Goal: Transaction & Acquisition: Purchase product/service

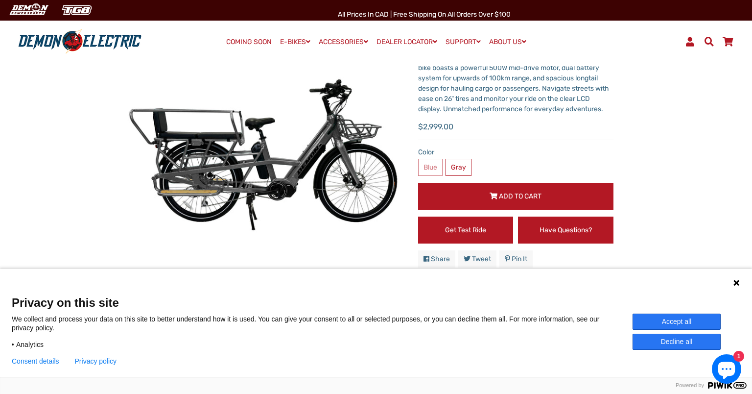
scroll to position [102, 0]
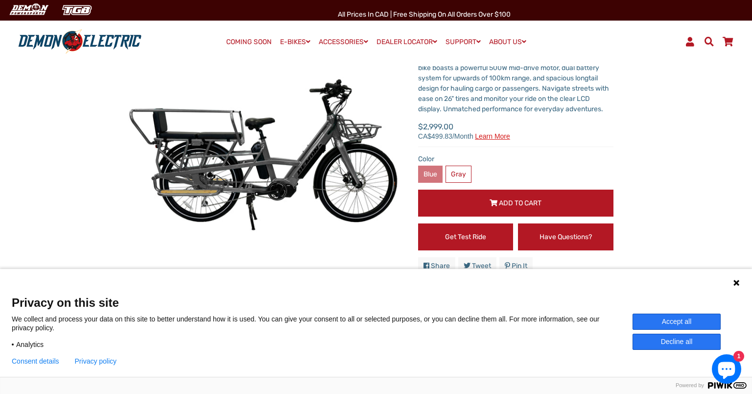
click at [428, 176] on label "Blue" at bounding box center [430, 173] width 24 height 17
click at [431, 172] on label "Blue" at bounding box center [430, 173] width 24 height 17
click at [430, 172] on label "Blue" at bounding box center [430, 173] width 24 height 17
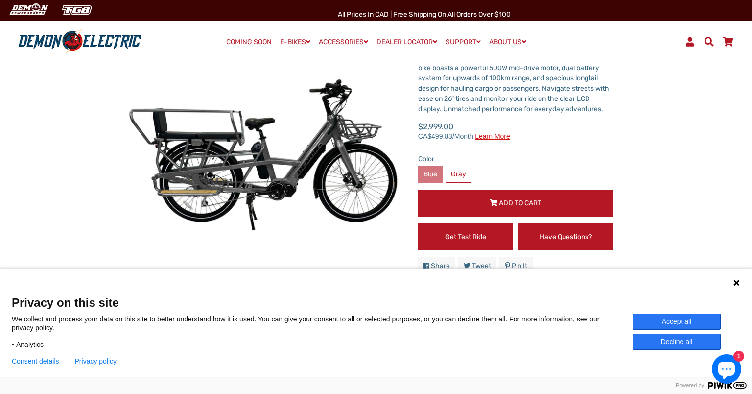
click at [430, 172] on label "Blue" at bounding box center [430, 173] width 24 height 17
click at [674, 342] on button "Decline all" at bounding box center [676, 341] width 88 height 16
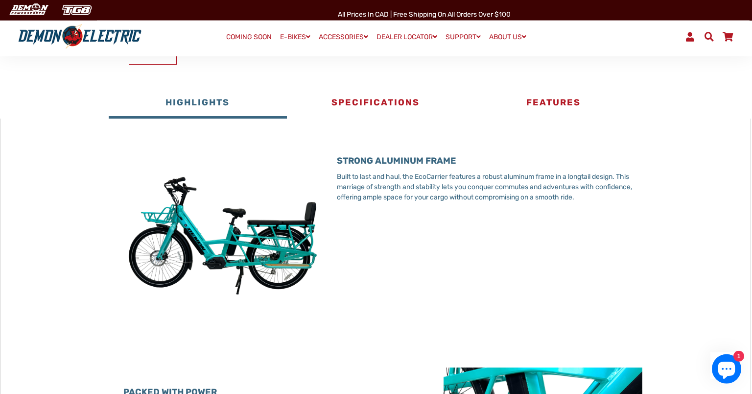
scroll to position [0, 0]
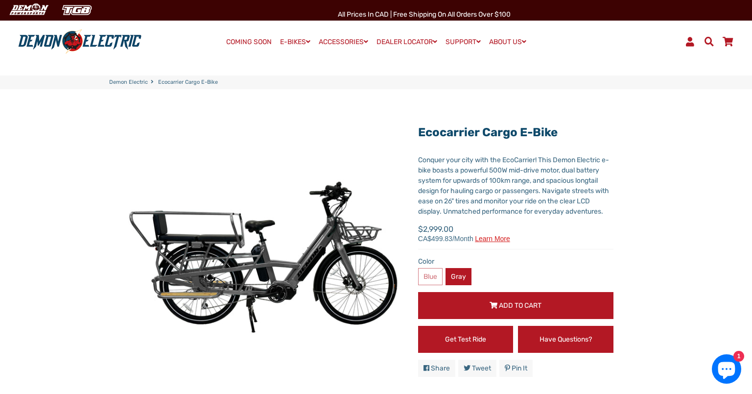
click at [458, 273] on label "Gray" at bounding box center [458, 276] width 26 height 17
click at [723, 374] on icon "Chat window" at bounding box center [726, 370] width 17 height 17
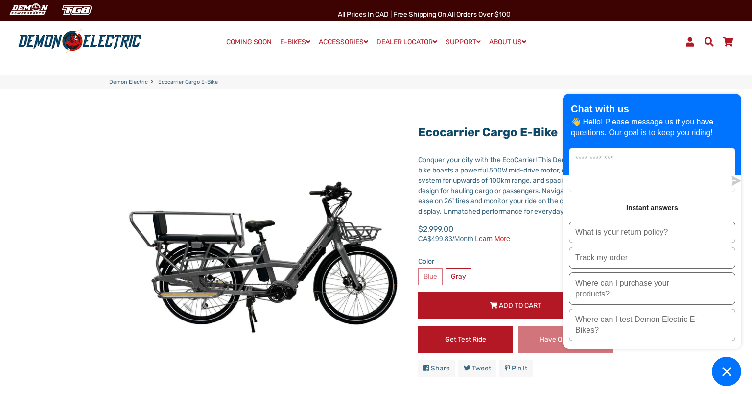
click at [532, 348] on link "Have Questions?" at bounding box center [565, 338] width 95 height 27
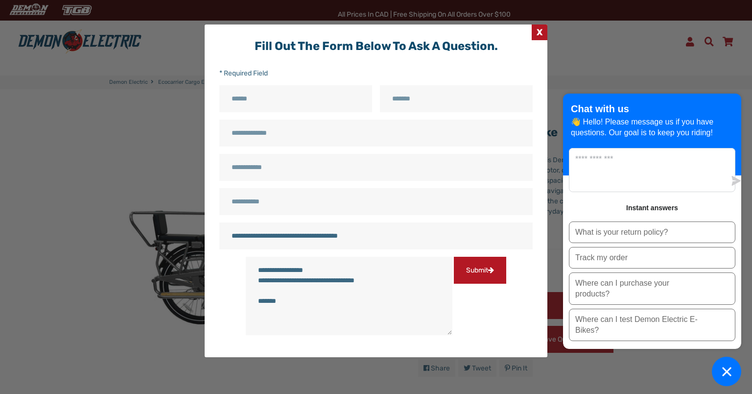
click at [274, 103] on input "Name" at bounding box center [295, 98] width 153 height 27
type input "**********"
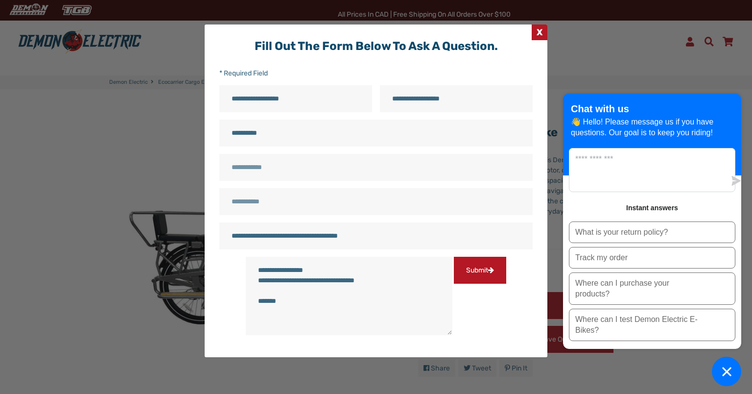
click at [303, 299] on textarea "**********" at bounding box center [349, 295] width 207 height 79
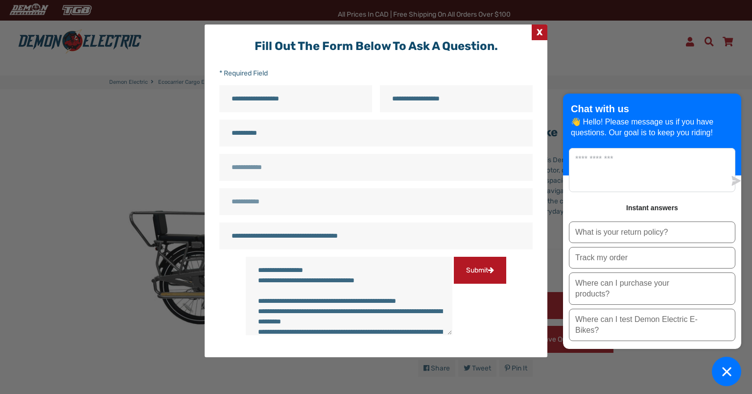
scroll to position [37, 0]
type textarea "**********"
click at [454, 283] on button "Submit" at bounding box center [480, 269] width 52 height 27
type input "**********"
type input "*****"
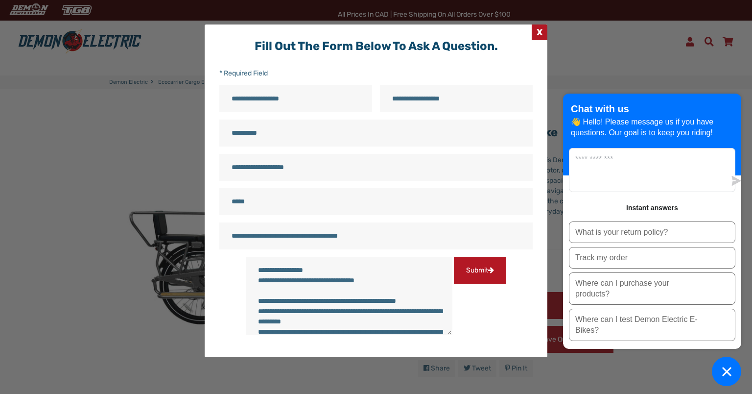
click at [454, 283] on button "Submit" at bounding box center [480, 269] width 52 height 27
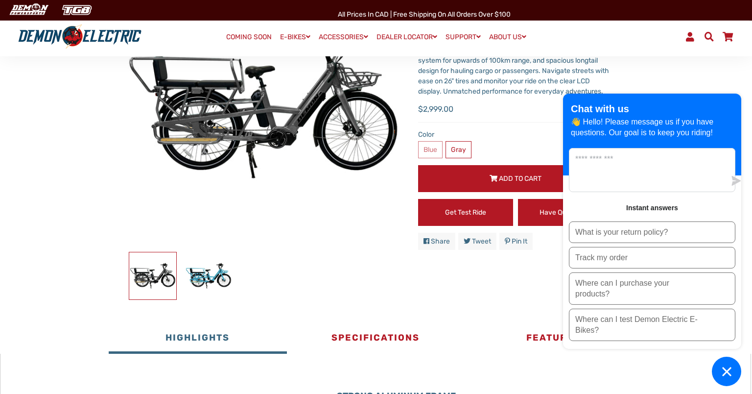
scroll to position [154, 0]
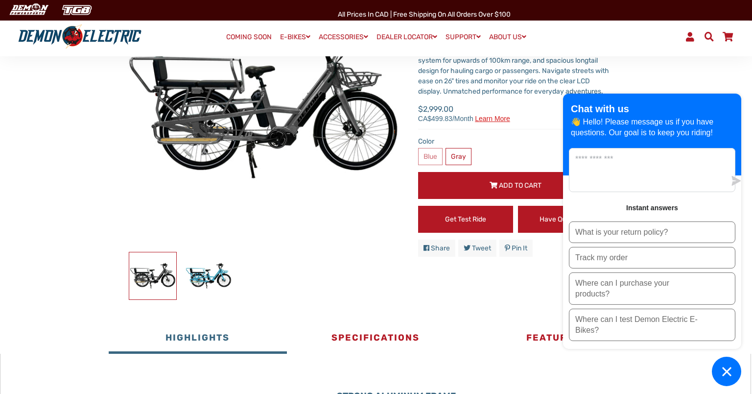
click at [503, 186] on span "Add to Cart" at bounding box center [520, 185] width 43 height 8
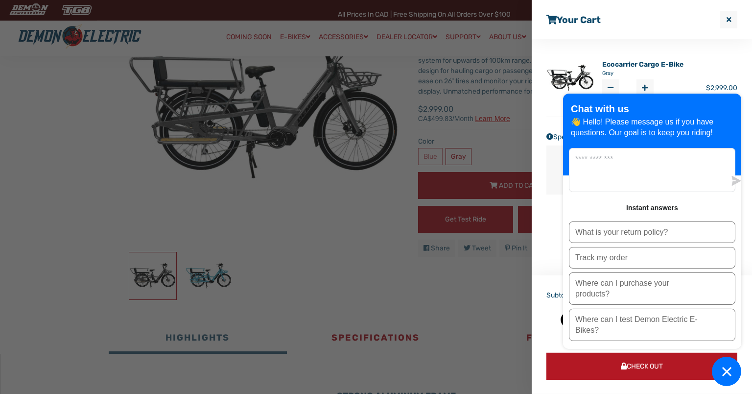
click at [725, 376] on icon "Chat window" at bounding box center [726, 371] width 15 height 15
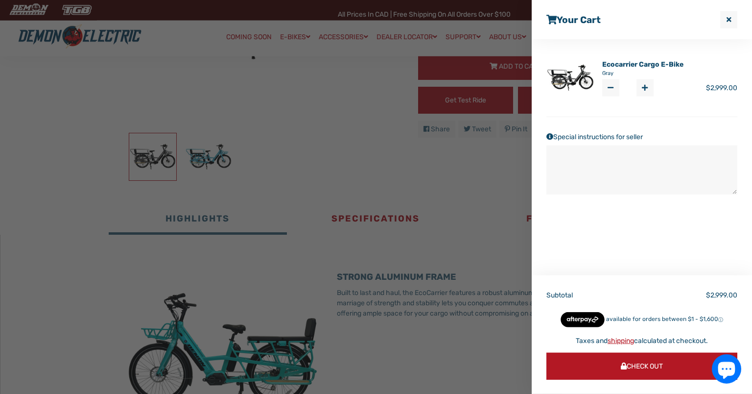
scroll to position [274, 0]
click at [663, 370] on button "Check Out" at bounding box center [641, 365] width 191 height 27
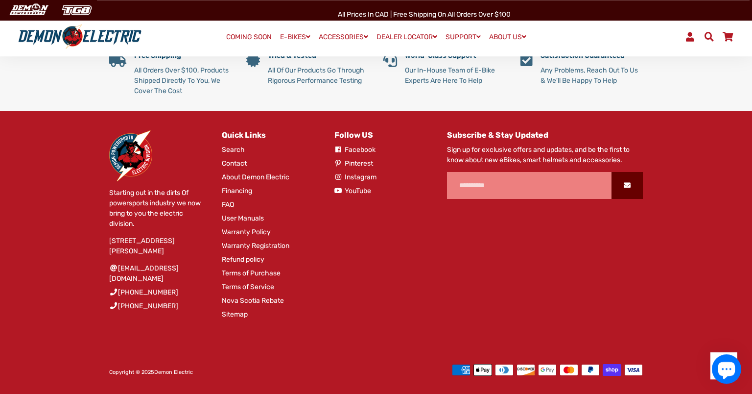
scroll to position [1948, 0]
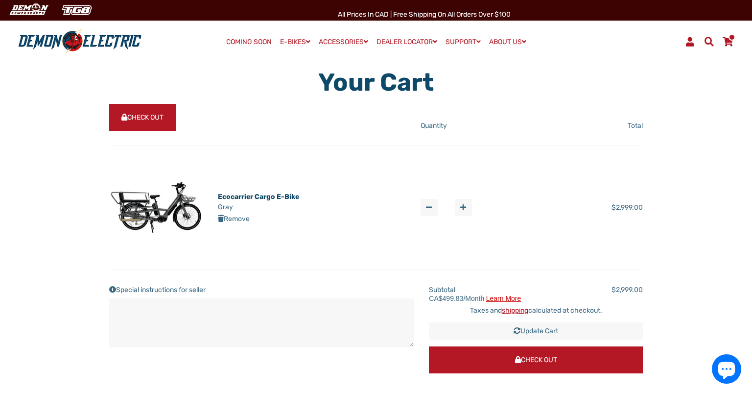
scroll to position [18, 0]
click at [138, 116] on span "Check Out" at bounding box center [142, 118] width 42 height 8
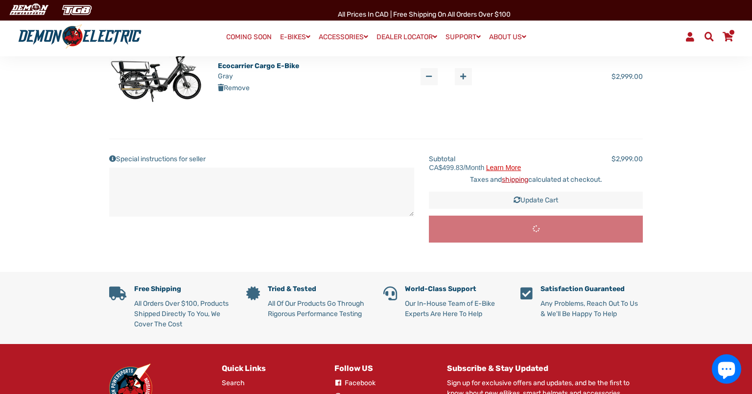
scroll to position [163, 0]
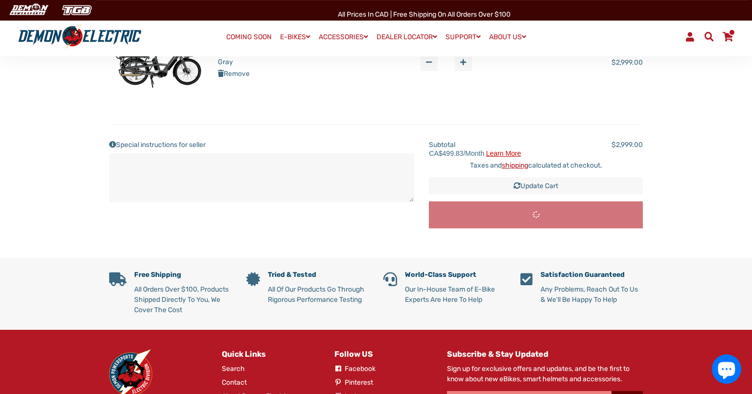
click at [494, 152] on span "Learn more" at bounding box center [503, 153] width 35 height 7
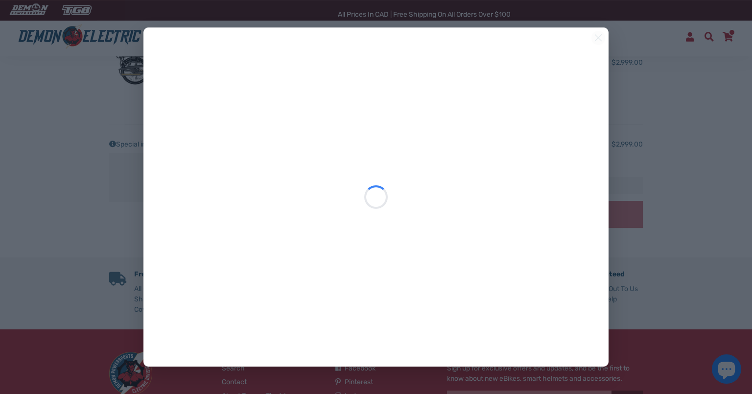
scroll to position [0, 0]
click at [599, 38] on icon at bounding box center [598, 37] width 7 height 7
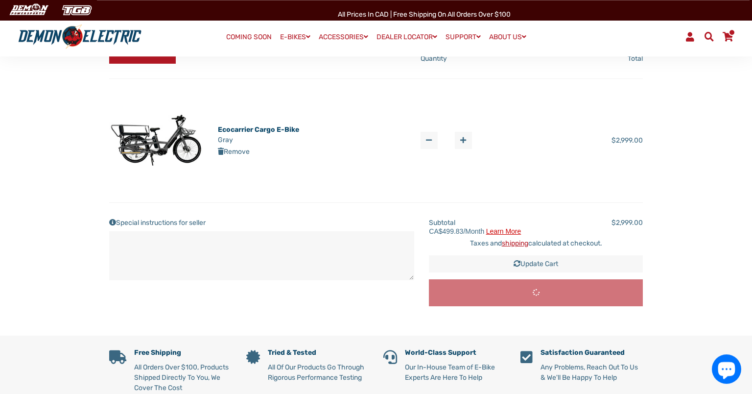
scroll to position [86, 0]
click at [451, 228] on span "CA$499.83/month" at bounding box center [456, 230] width 55 height 7
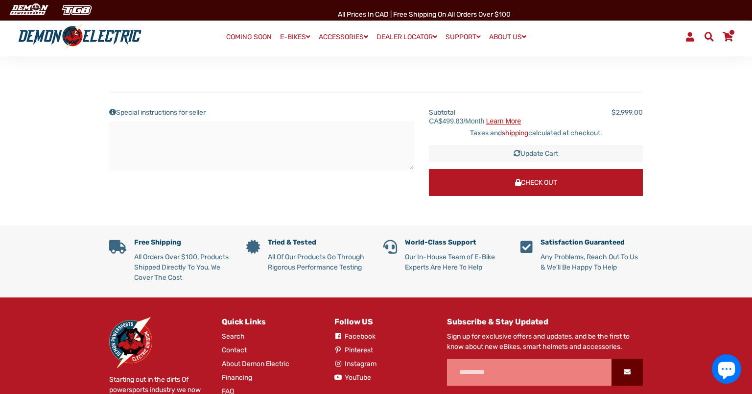
scroll to position [197, 0]
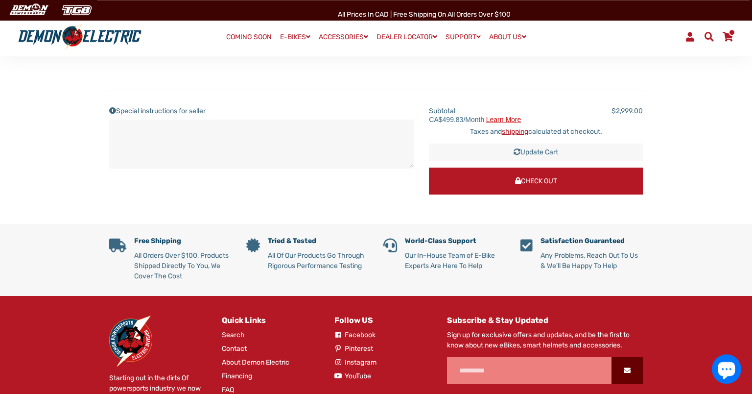
click at [486, 179] on button "Check Out" at bounding box center [536, 180] width 214 height 27
